Goal: Find specific page/section

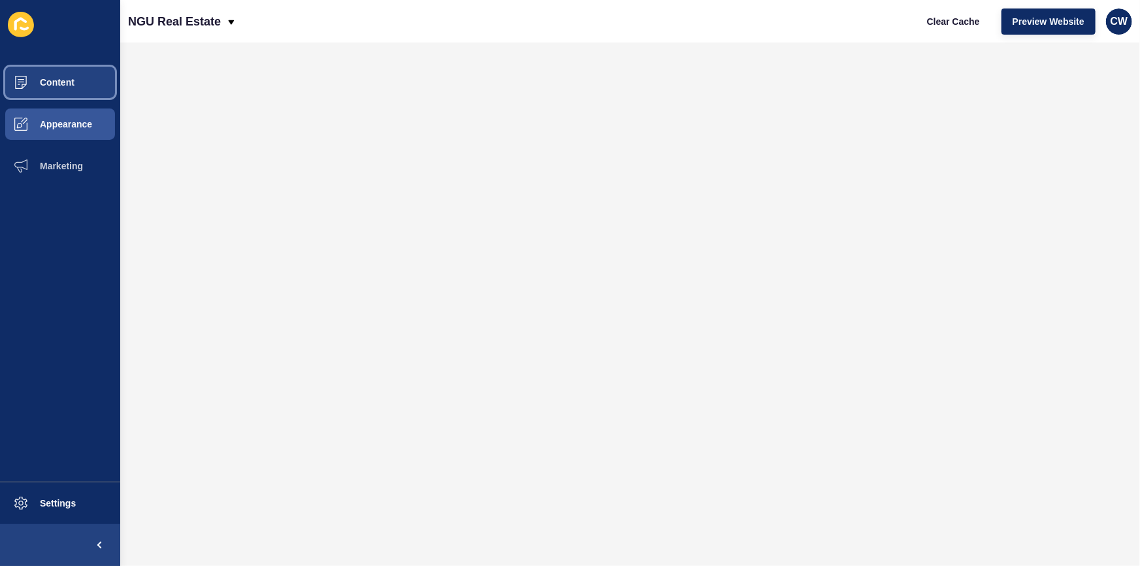
click at [63, 90] on button "Content" at bounding box center [60, 82] width 120 height 42
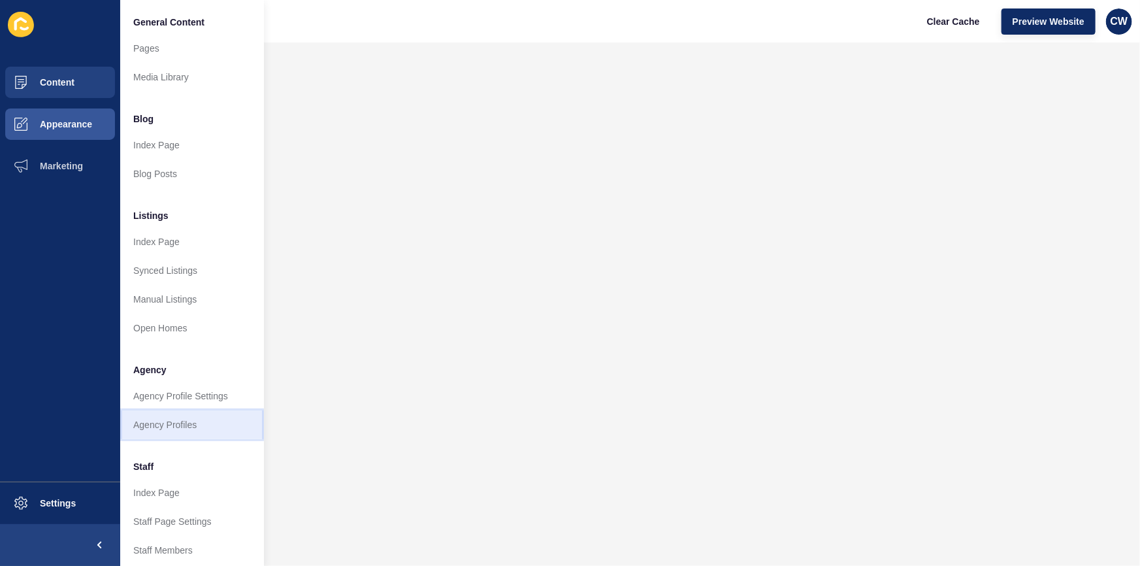
click at [168, 419] on link "Agency Profiles" at bounding box center [192, 424] width 144 height 29
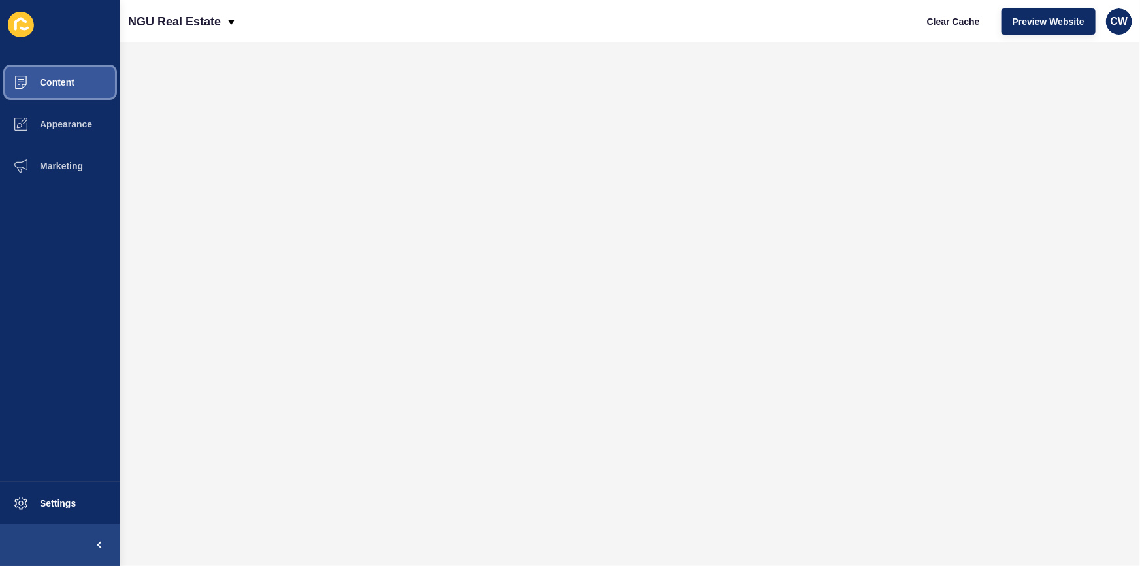
click at [71, 78] on span "Content" at bounding box center [36, 82] width 76 height 10
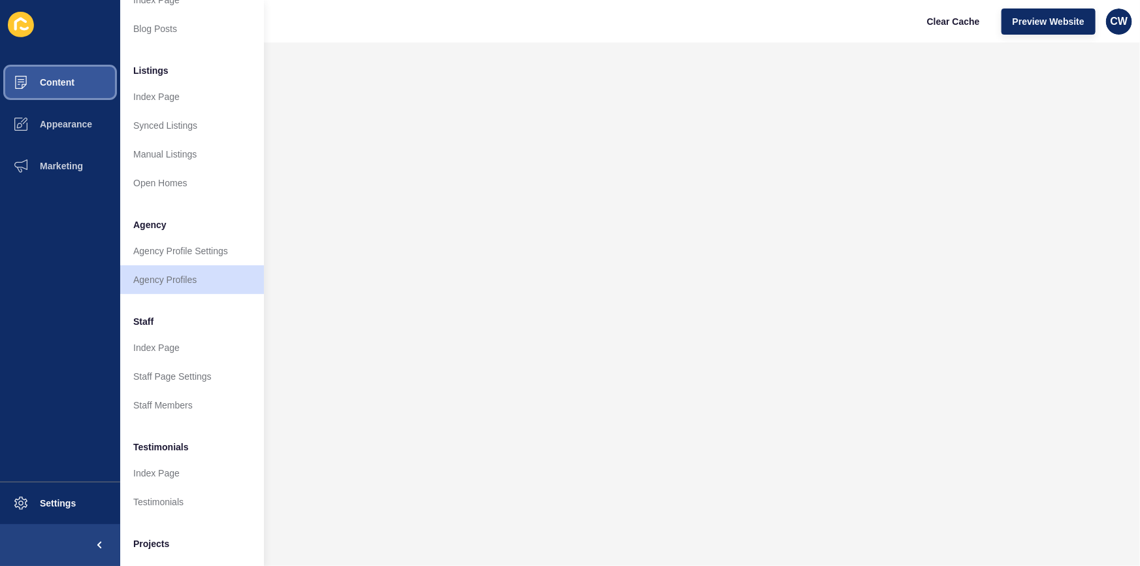
scroll to position [208, 0]
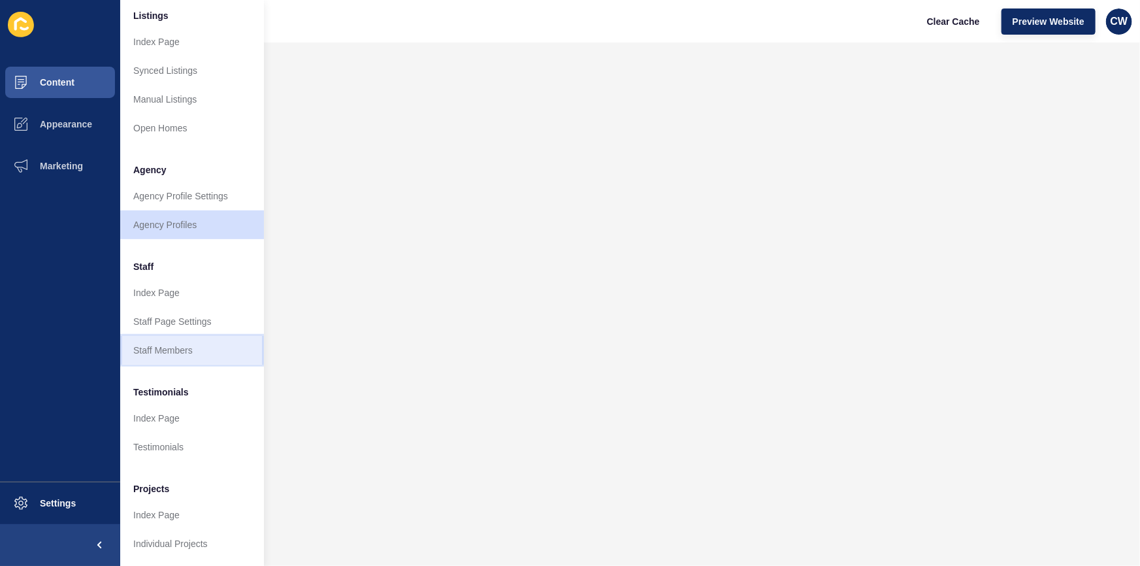
click at [174, 345] on link "Staff Members" at bounding box center [192, 350] width 144 height 29
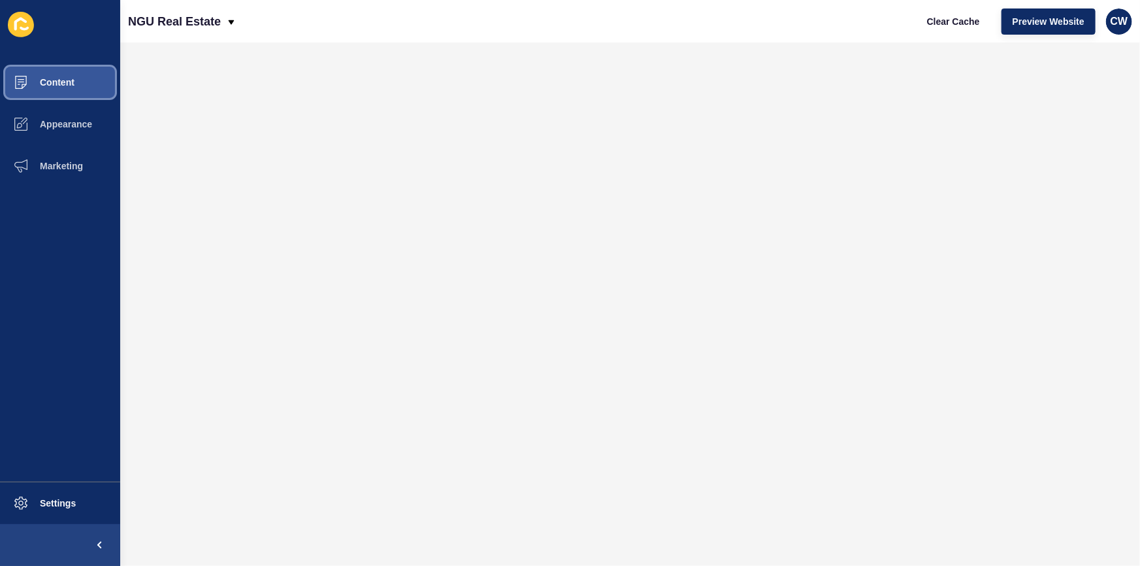
click at [65, 85] on span "Content" at bounding box center [36, 82] width 76 height 10
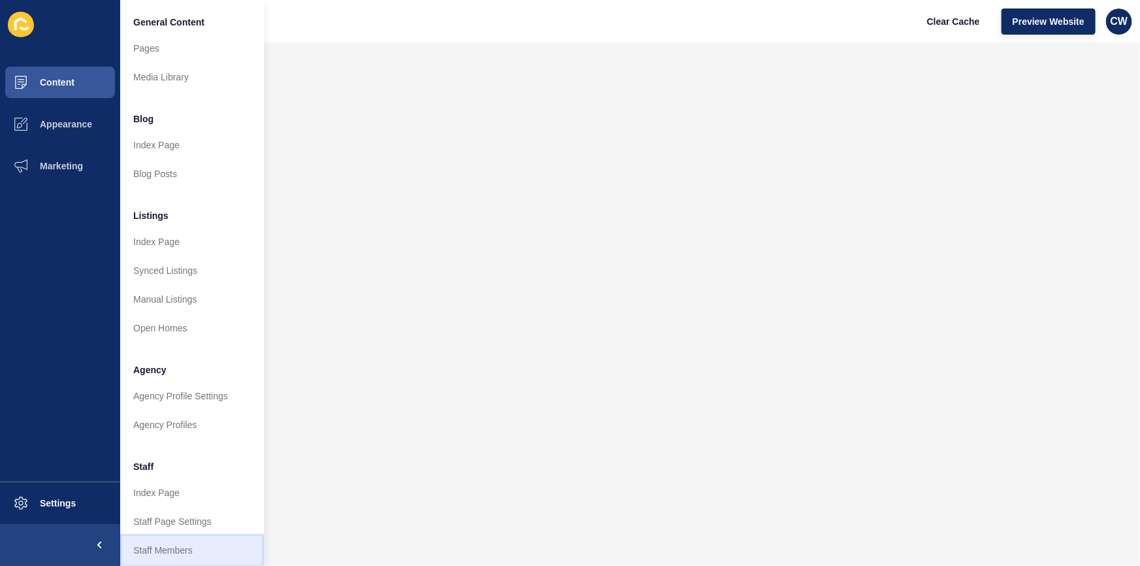
click at [199, 549] on link "Staff Members" at bounding box center [192, 550] width 144 height 29
